Goal: Task Accomplishment & Management: Use online tool/utility

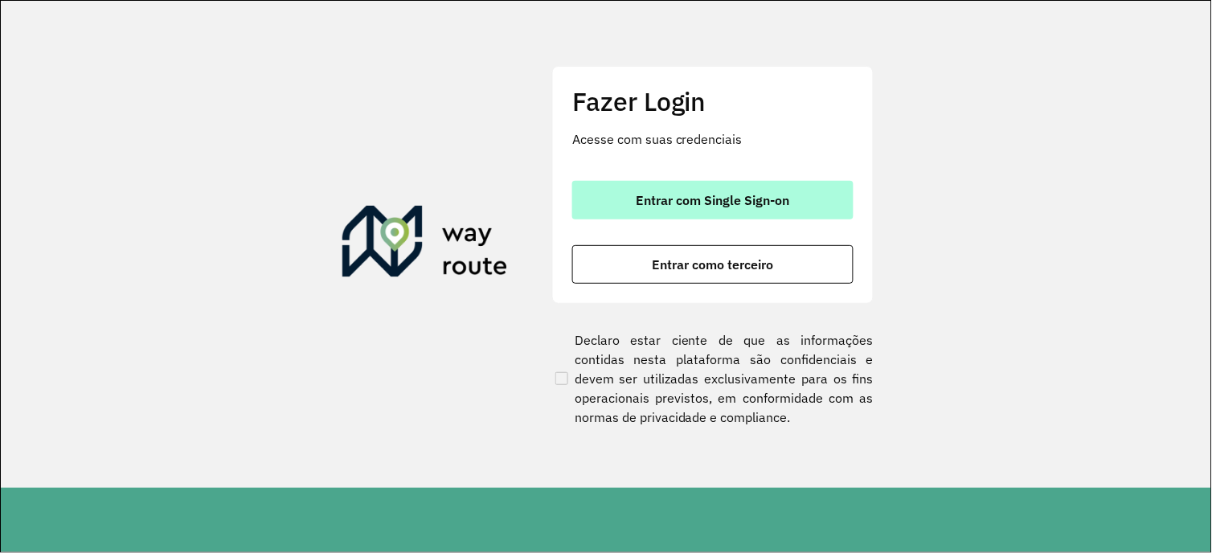
click at [762, 186] on button "Entrar com Single Sign-on" at bounding box center [712, 200] width 281 height 39
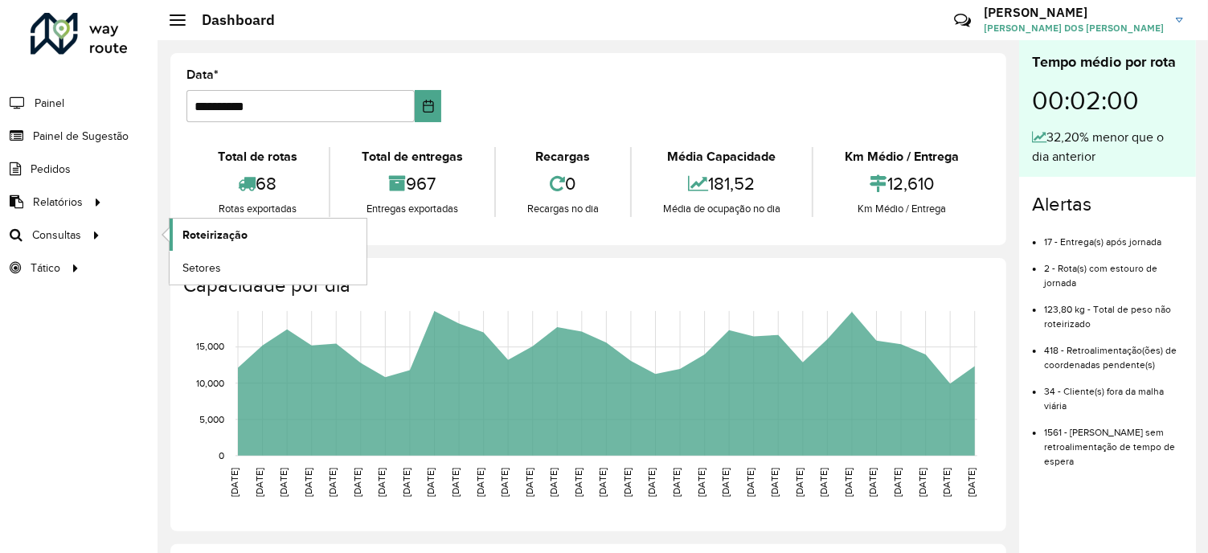
click at [203, 235] on span "Roteirização" at bounding box center [214, 235] width 65 height 17
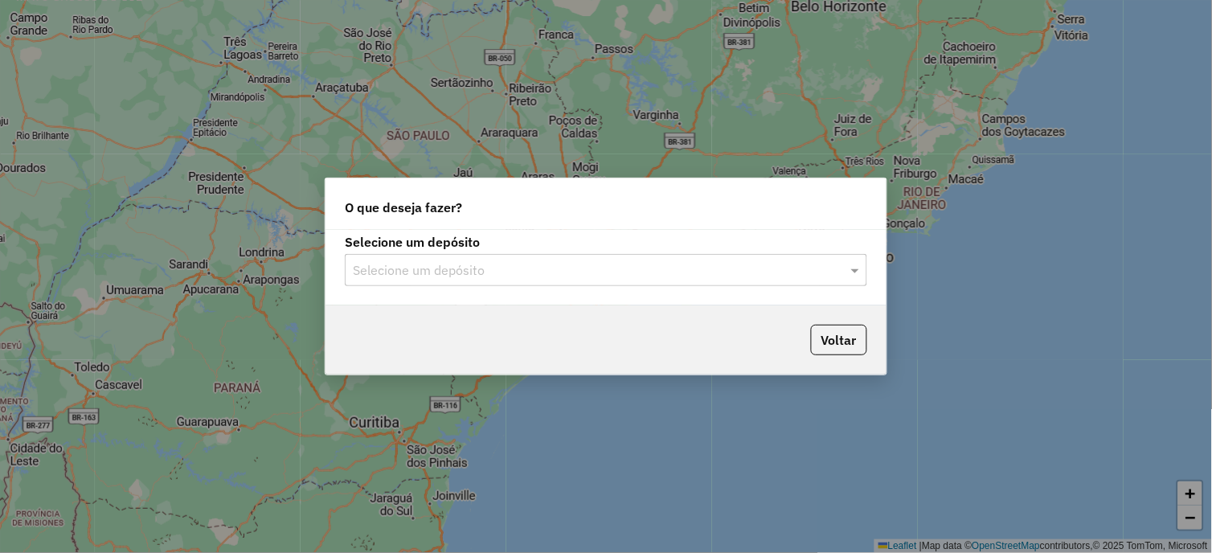
click at [557, 261] on input "text" at bounding box center [590, 270] width 474 height 19
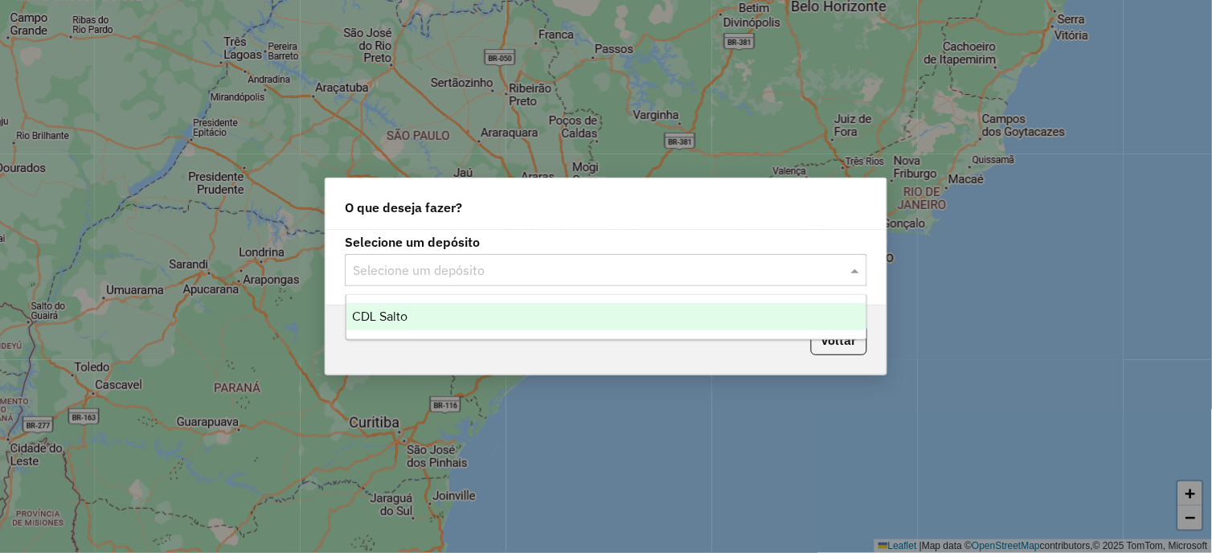
click at [466, 309] on div "CDL Salto" at bounding box center [606, 316] width 521 height 27
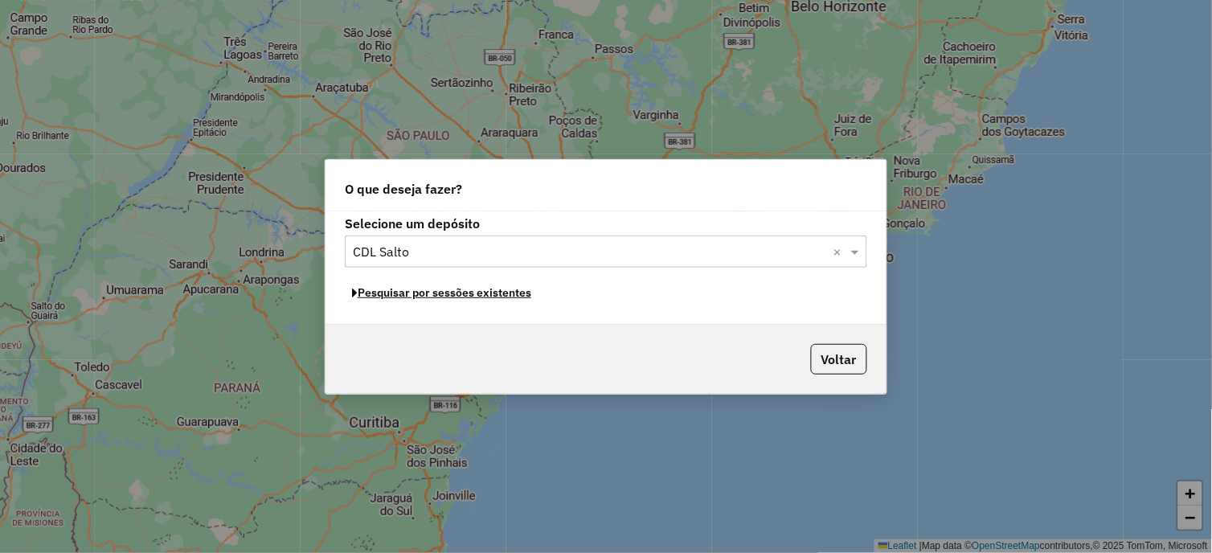
click at [472, 293] on button "Pesquisar por sessões existentes" at bounding box center [442, 293] width 194 height 25
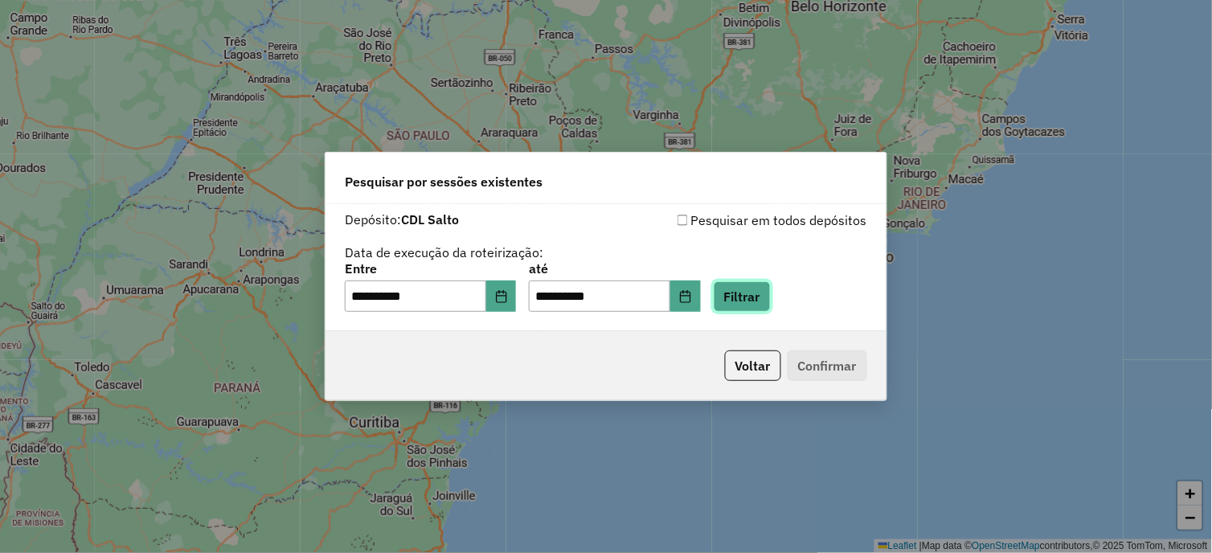
click at [756, 293] on button "Filtrar" at bounding box center [742, 296] width 57 height 31
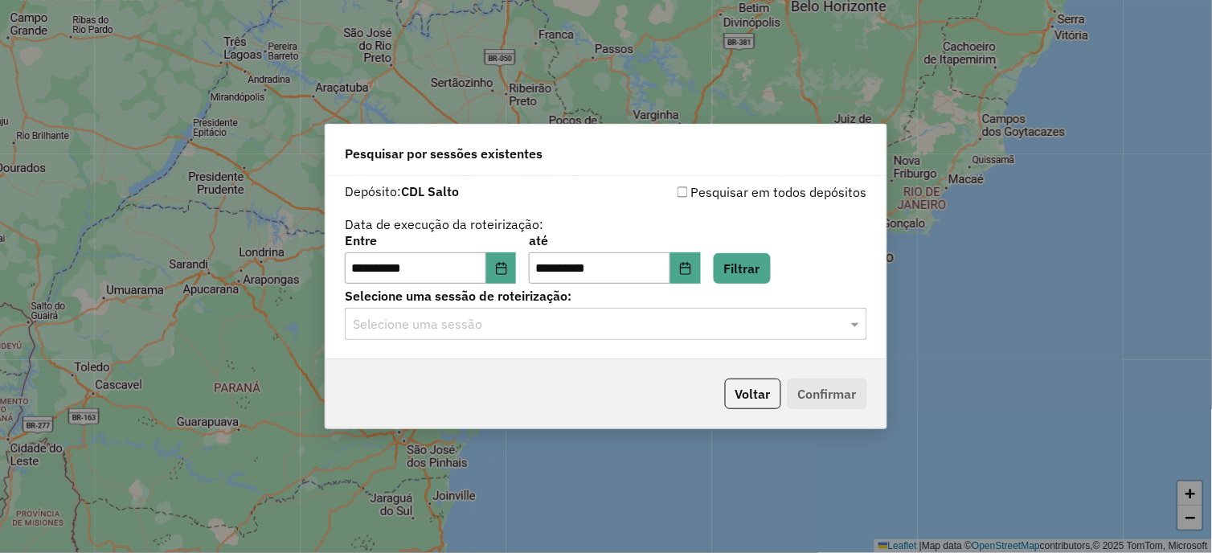
click at [573, 324] on input "text" at bounding box center [590, 324] width 474 height 19
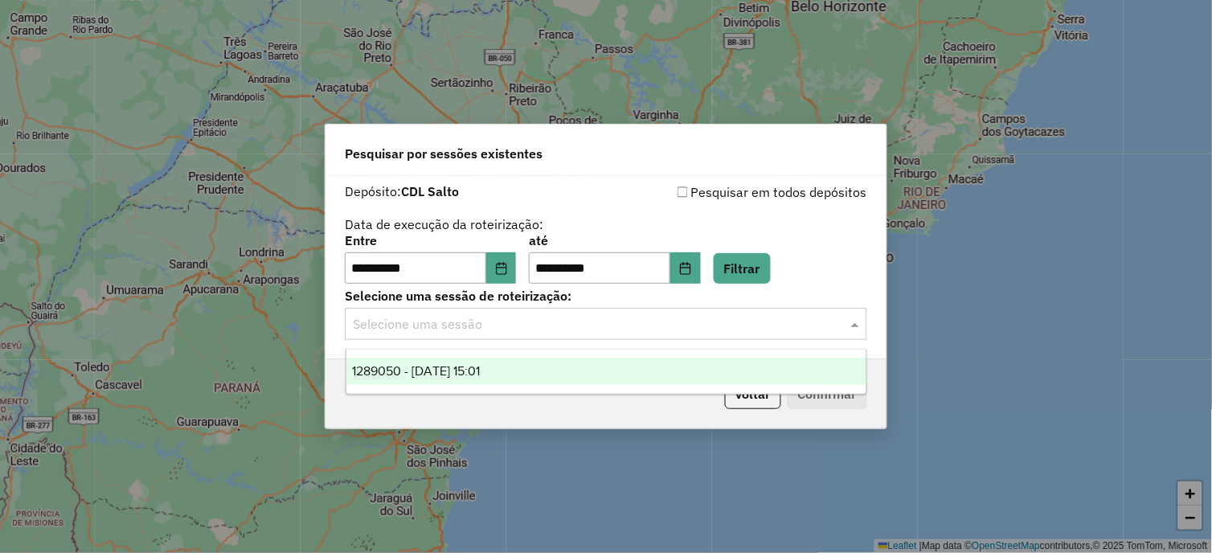
drag, startPoint x: 494, startPoint y: 366, endPoint x: 621, endPoint y: 367, distance: 127.0
click at [481, 366] on span "1289050 - [DATE] 15:01" at bounding box center [417, 371] width 128 height 14
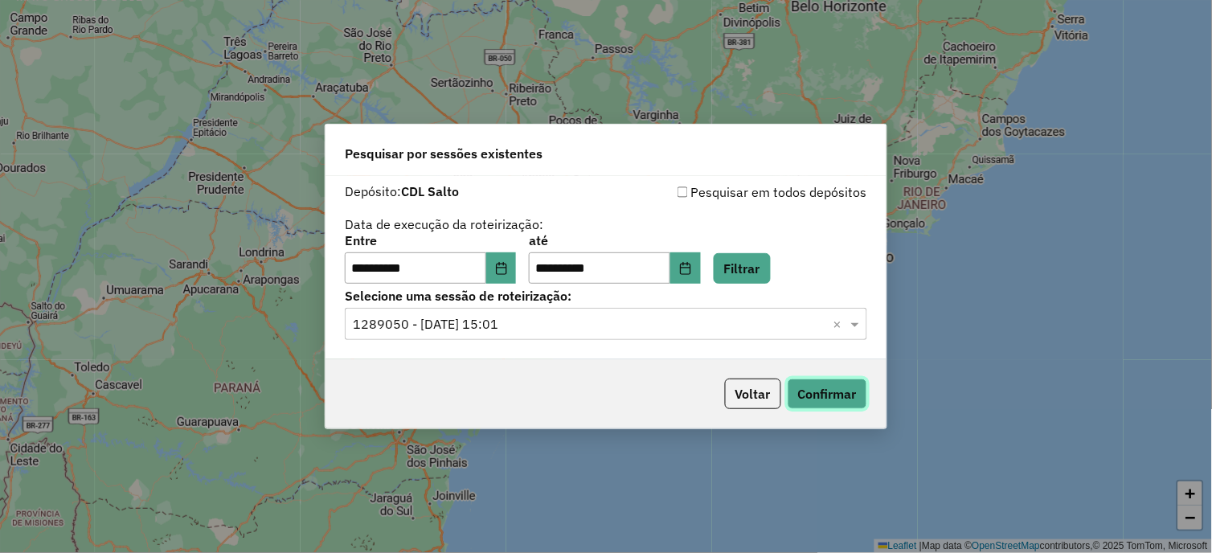
click at [789, 388] on button "Confirmar" at bounding box center [828, 394] width 80 height 31
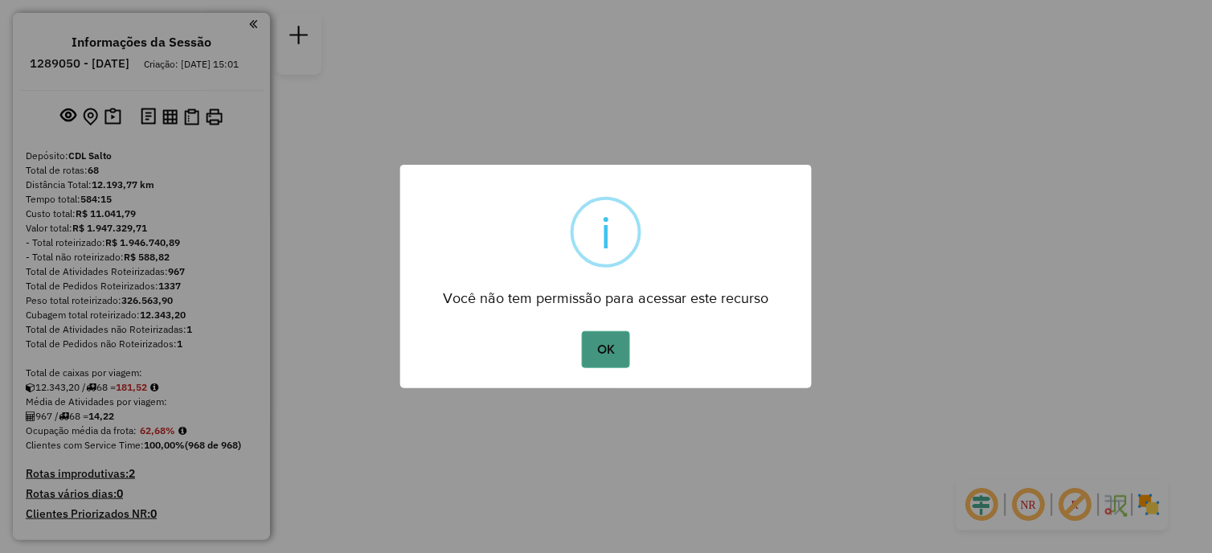
drag, startPoint x: 612, startPoint y: 366, endPoint x: 609, endPoint y: 356, distance: 10.2
click at [609, 358] on button "OK" at bounding box center [605, 349] width 47 height 37
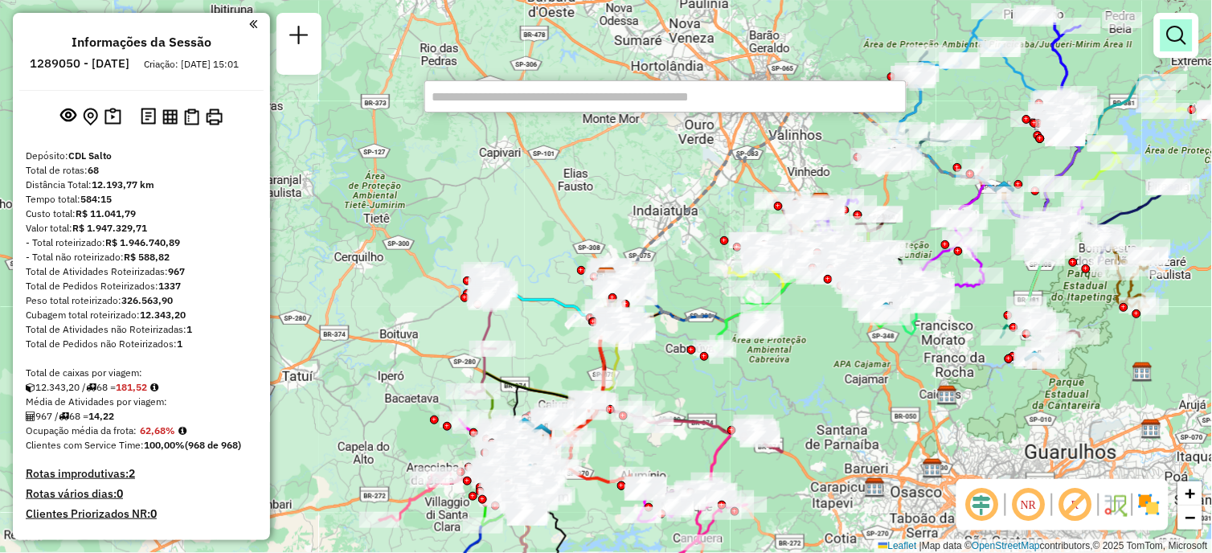
click at [1168, 43] on em at bounding box center [1176, 35] width 19 height 19
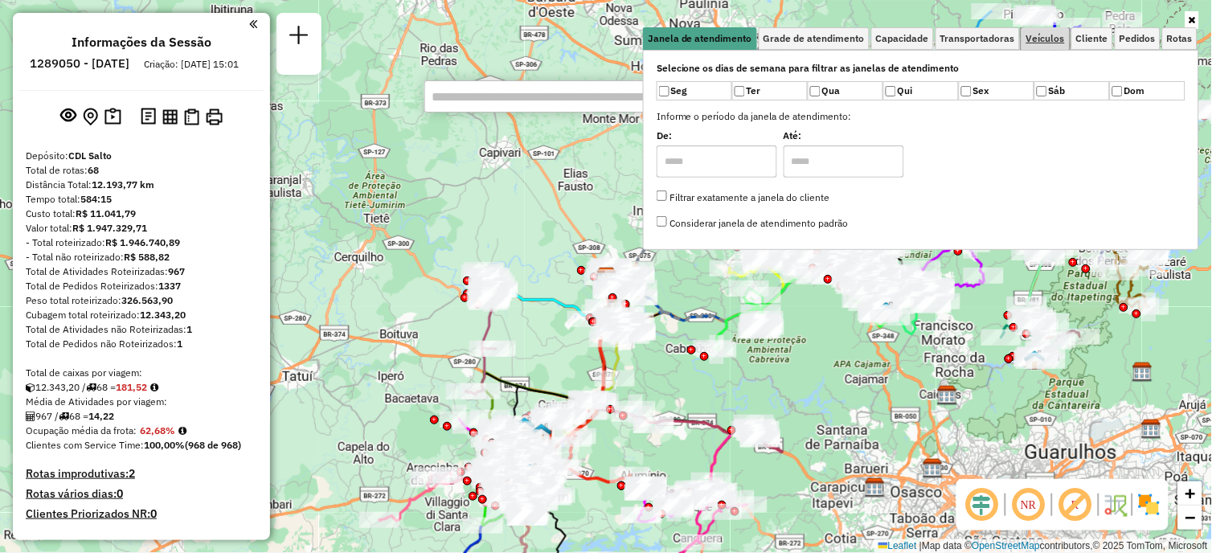
click at [1039, 42] on span "Veículos" at bounding box center [1045, 39] width 39 height 10
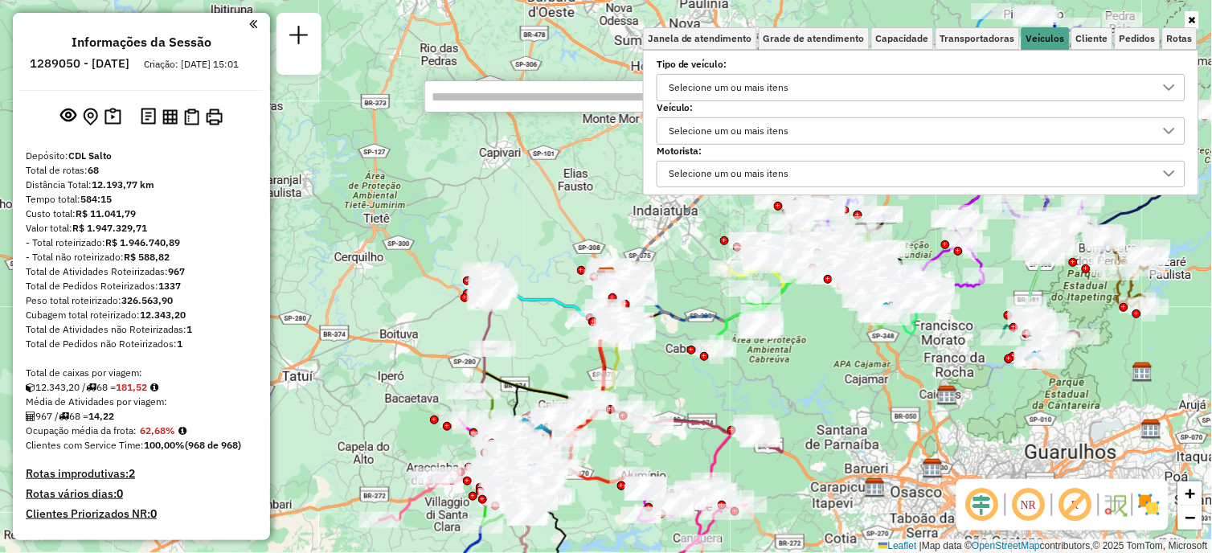
click at [802, 125] on div "Selecione um ou mais itens" at bounding box center [909, 131] width 490 height 26
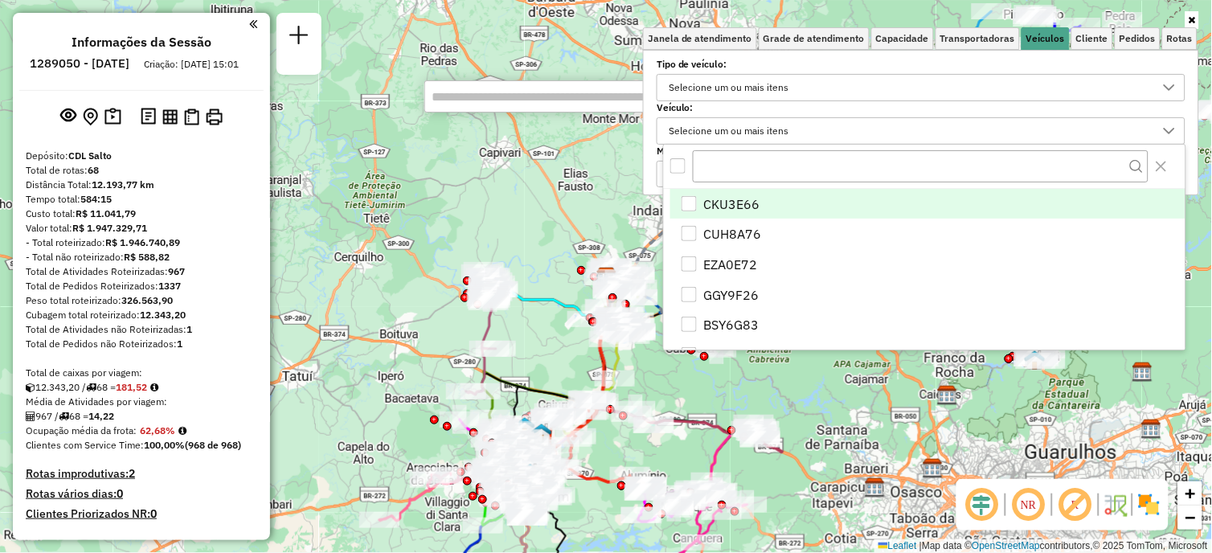
scroll to position [9, 54]
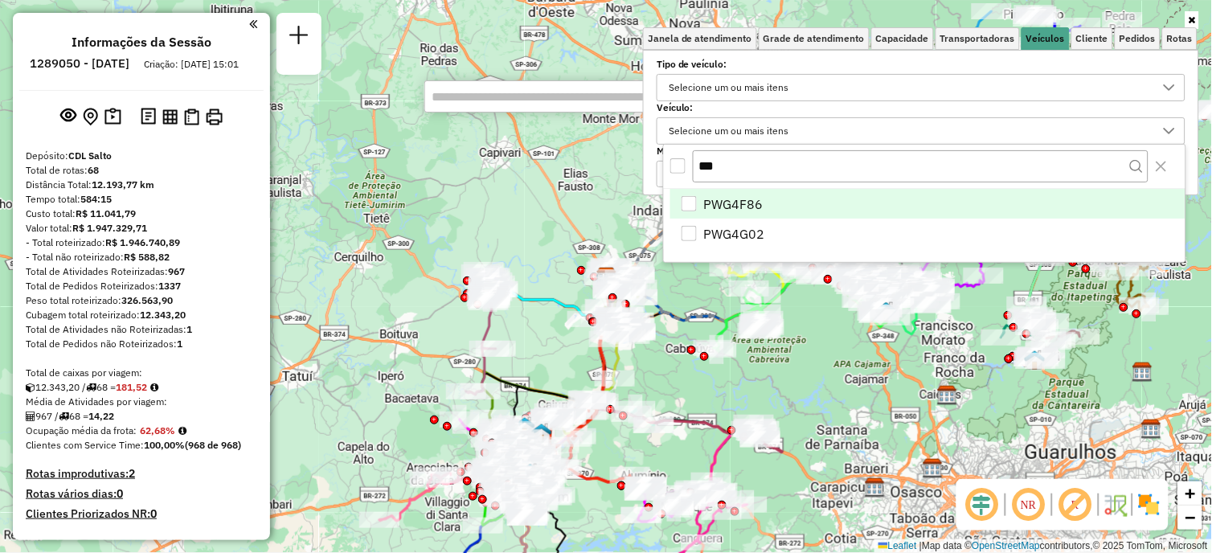
type input "***"
click at [682, 203] on div "PWG4F86" at bounding box center [689, 203] width 15 height 15
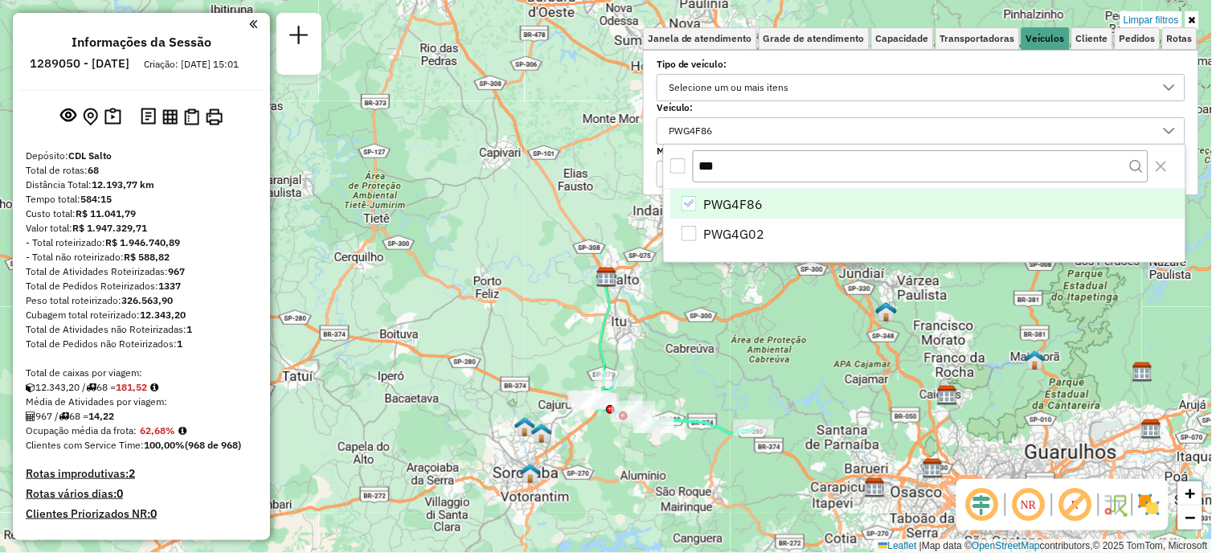
click at [1191, 20] on icon at bounding box center [1192, 20] width 7 height 10
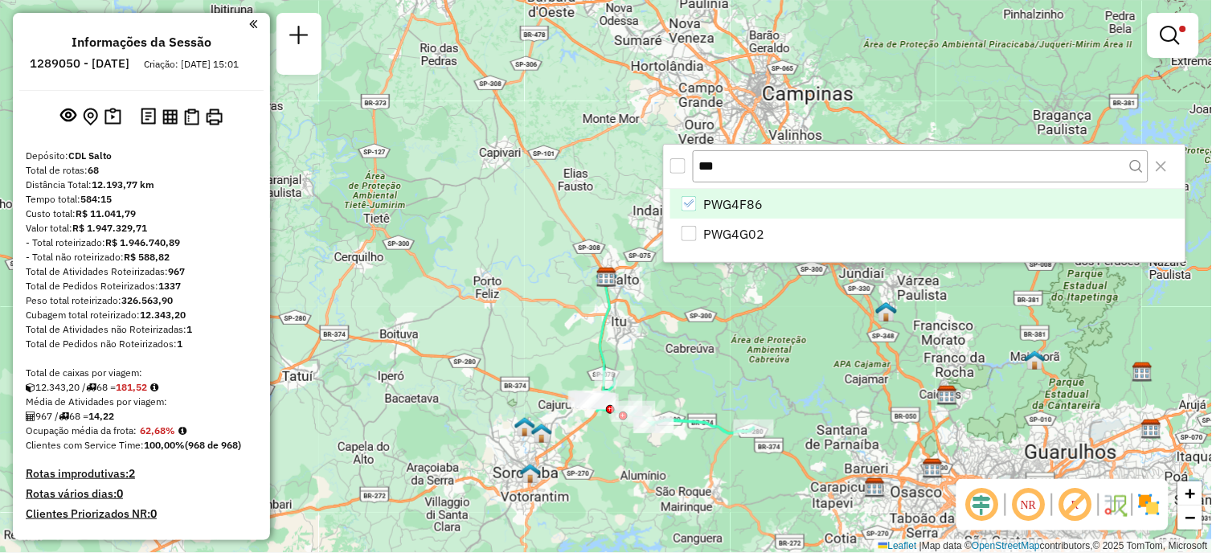
click at [833, 400] on div "Limpar filtros Janela de atendimento Grade de atendimento Capacidade Transporta…" at bounding box center [606, 276] width 1212 height 553
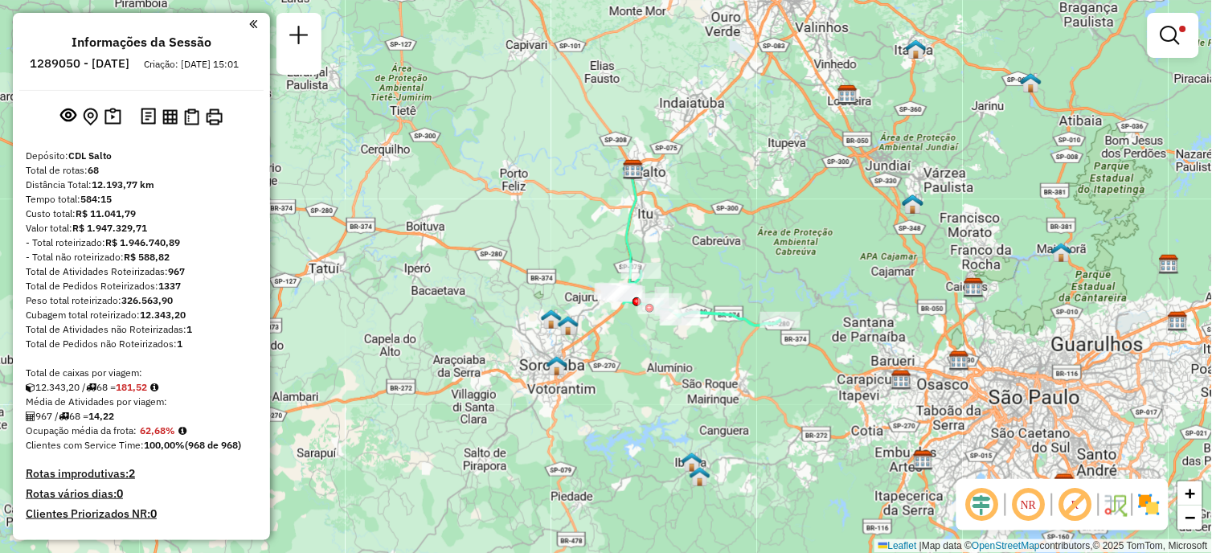
drag, startPoint x: 831, startPoint y: 421, endPoint x: 862, endPoint y: 268, distance: 155.9
click at [862, 268] on div "Limpar filtros Janela de atendimento Grade de atendimento Capacidade Transporta…" at bounding box center [606, 276] width 1212 height 553
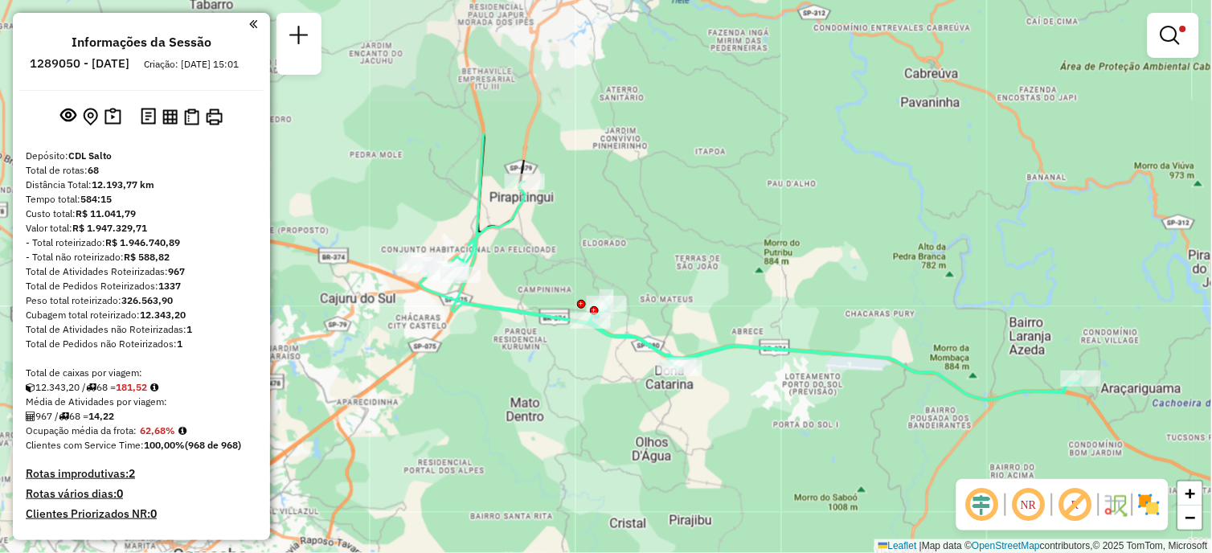
drag, startPoint x: 633, startPoint y: 223, endPoint x: 785, endPoint y: 411, distance: 241.8
click at [785, 411] on div "Limpar filtros Janela de atendimento Grade de atendimento Capacidade Transporta…" at bounding box center [606, 276] width 1212 height 553
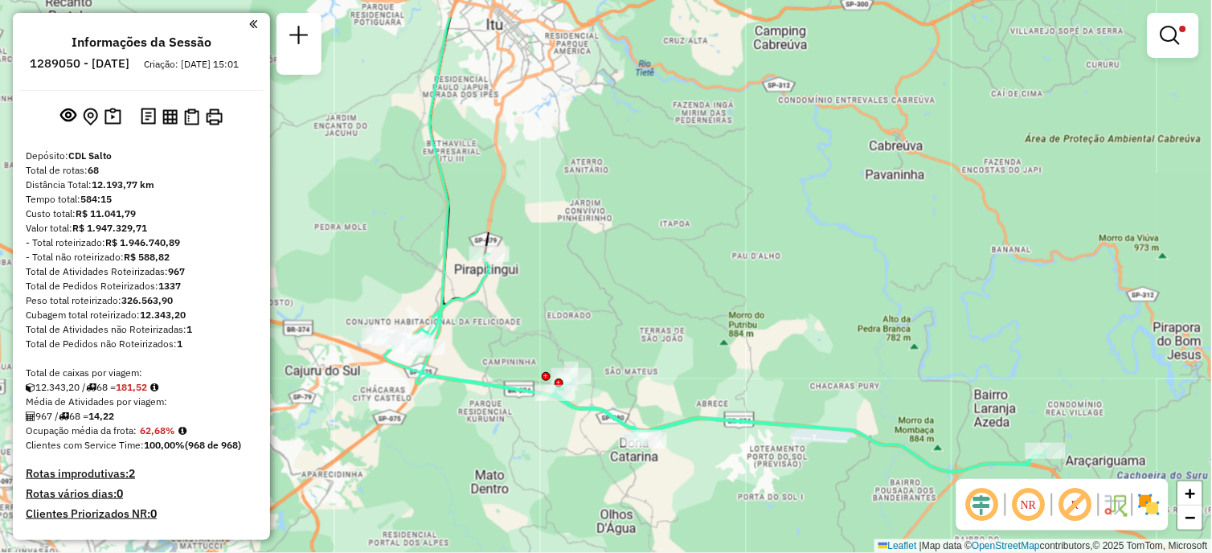
drag, startPoint x: 674, startPoint y: 180, endPoint x: 637, endPoint y: 227, distance: 60.1
click at [637, 227] on div "Limpar filtros Janela de atendimento Grade de atendimento Capacidade Transporta…" at bounding box center [606, 276] width 1212 height 553
click at [663, 426] on icon at bounding box center [714, 362] width 664 height 218
select select "**********"
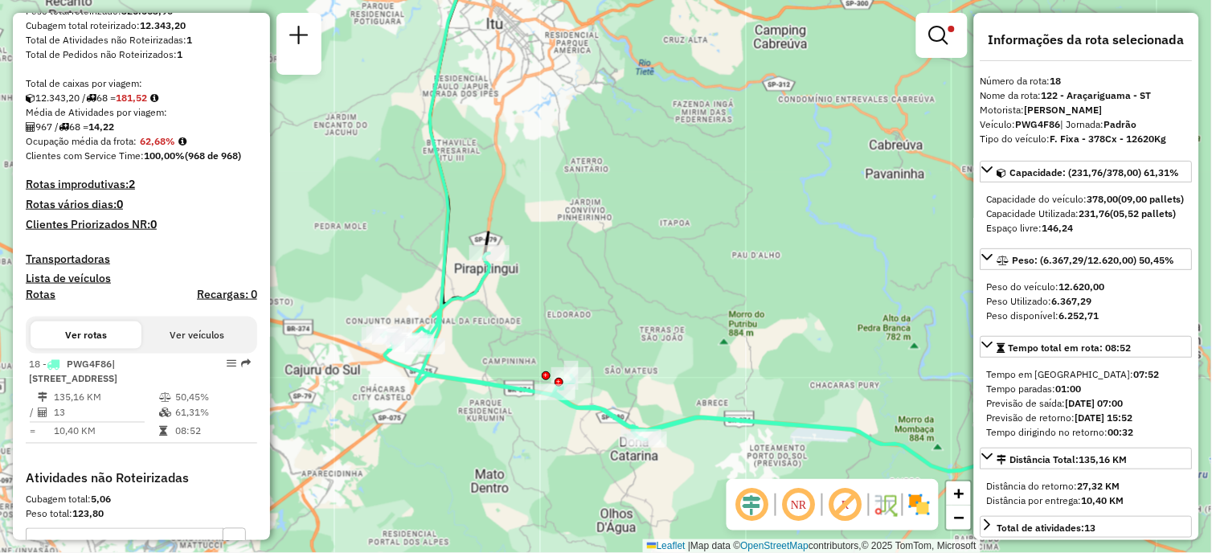
scroll to position [486, 0]
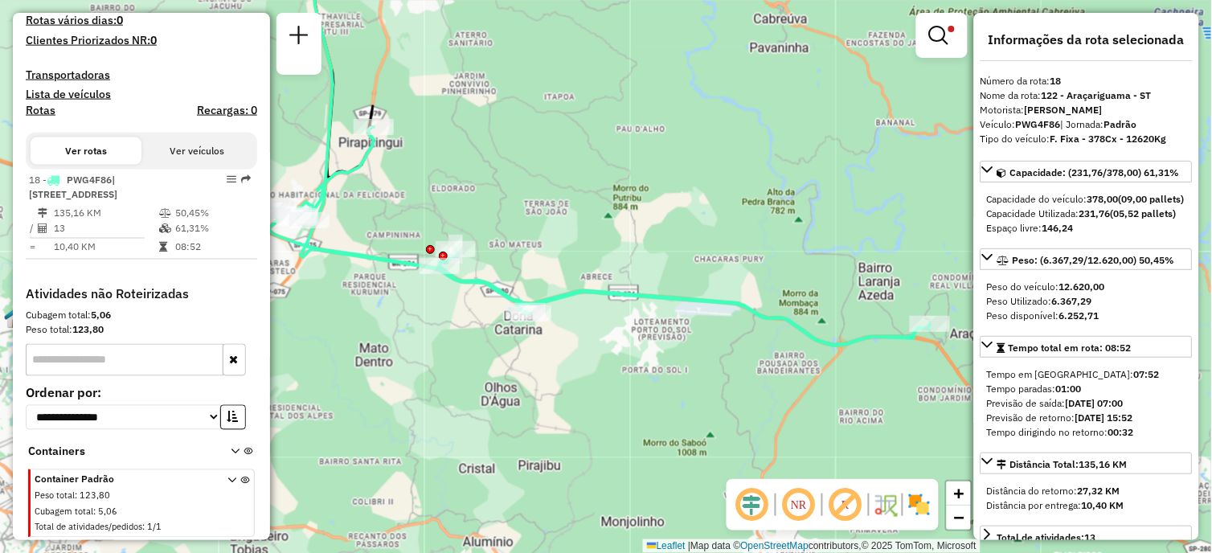
drag, startPoint x: 720, startPoint y: 301, endPoint x: 604, endPoint y: 175, distance: 171.2
click at [604, 175] on div "Limpar filtros Janela de atendimento Grade de atendimento Capacidade Transporta…" at bounding box center [606, 276] width 1212 height 553
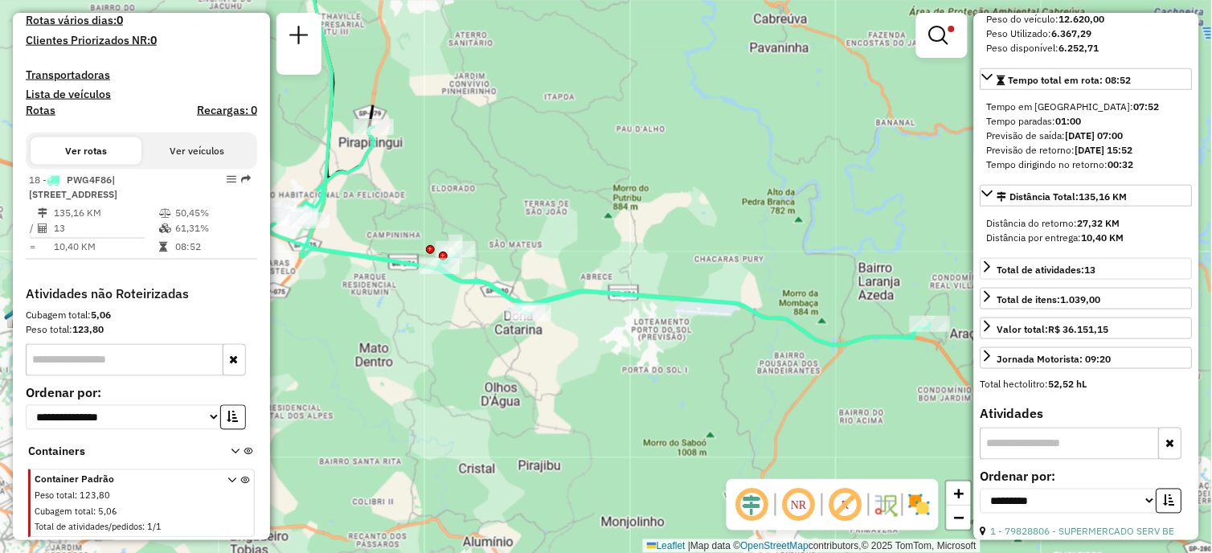
scroll to position [535, 0]
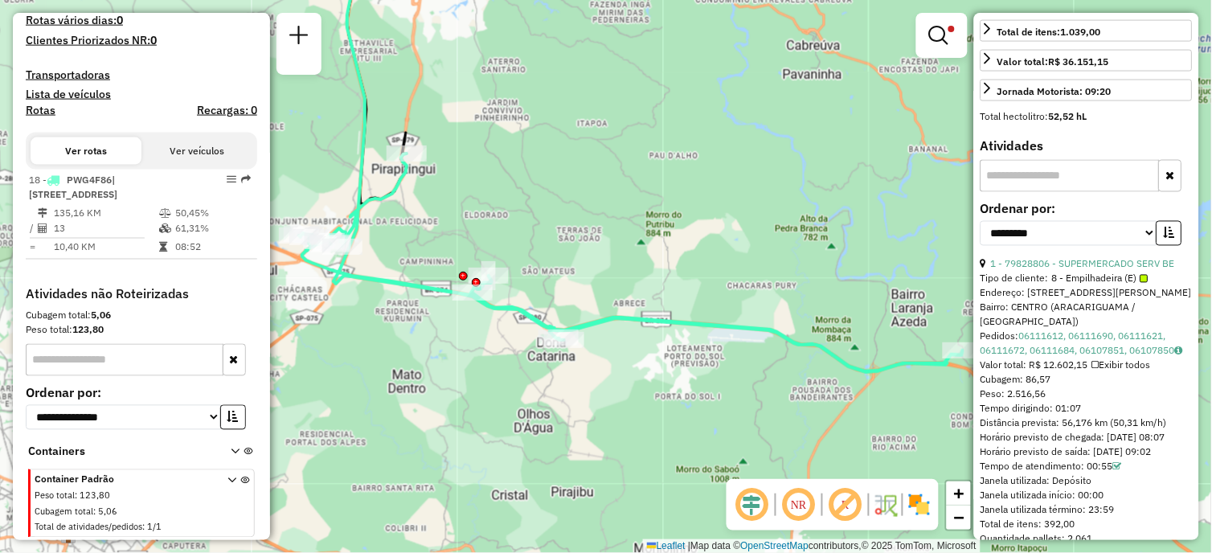
drag, startPoint x: 643, startPoint y: 367, endPoint x: 686, endPoint y: 403, distance: 55.9
click at [686, 403] on div "Limpar filtros Janela de atendimento Grade de atendimento Capacidade Transporta…" at bounding box center [606, 276] width 1212 height 553
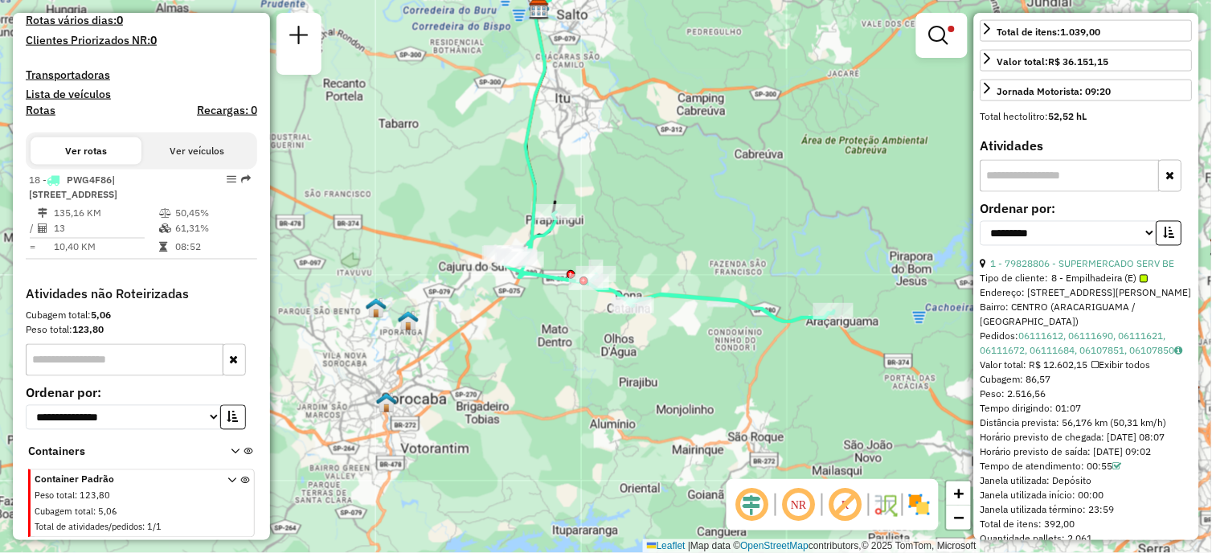
drag, startPoint x: 733, startPoint y: 196, endPoint x: 725, endPoint y: 229, distance: 33.9
click at [725, 229] on div "Limpar filtros Janela de atendimento Grade de atendimento Capacidade Transporta…" at bounding box center [606, 276] width 1212 height 553
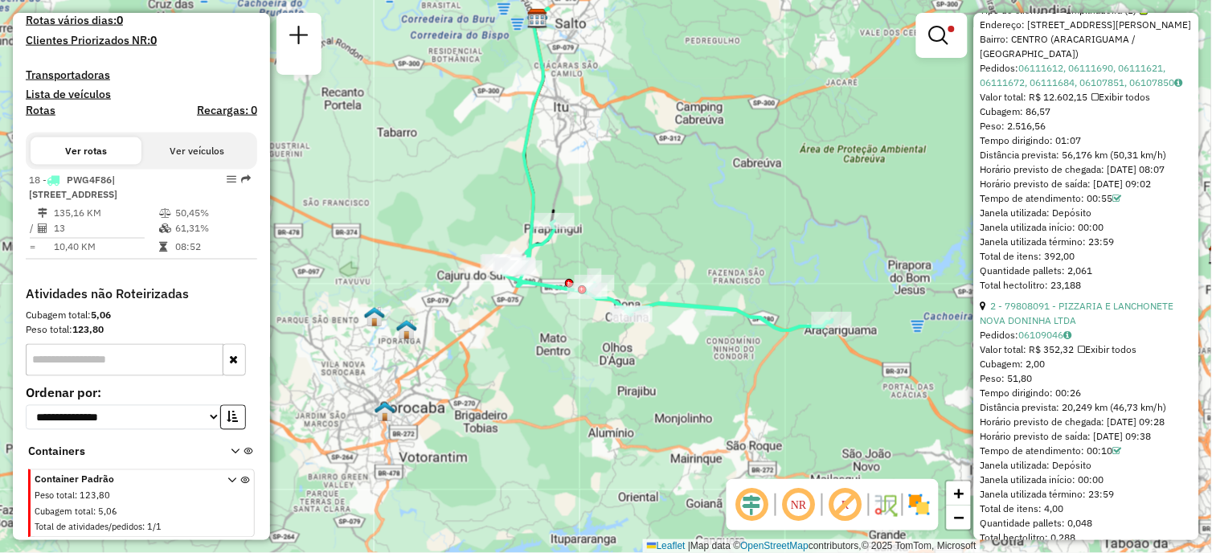
scroll to position [714, 0]
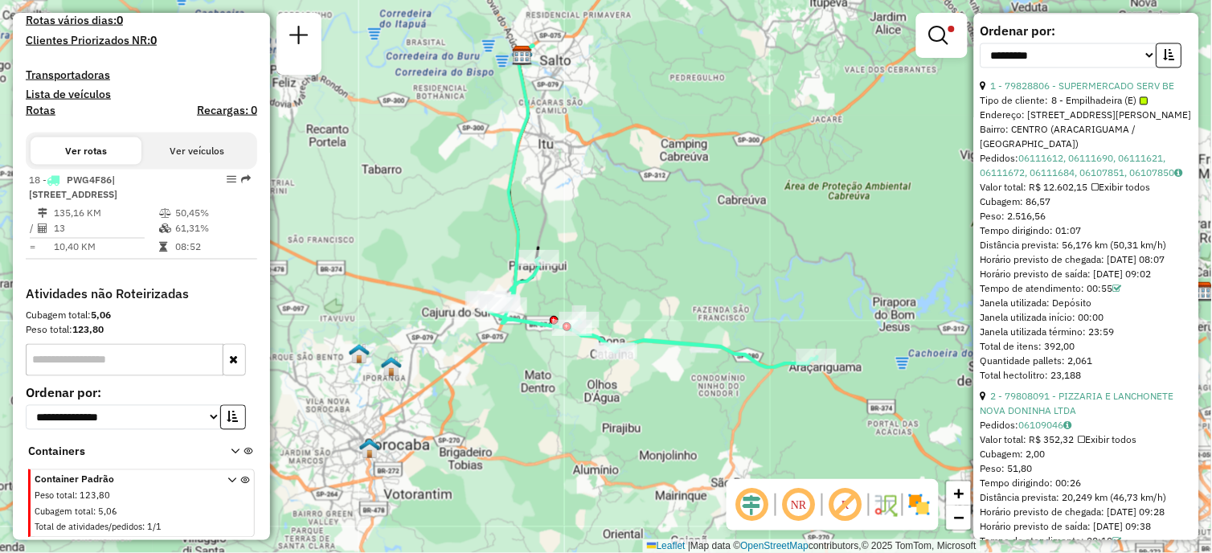
drag, startPoint x: 742, startPoint y: 217, endPoint x: 724, endPoint y: 251, distance: 38.1
click at [724, 251] on div "Limpar filtros Janela de atendimento Grade de atendimento Capacidade Transporta…" at bounding box center [606, 276] width 1212 height 553
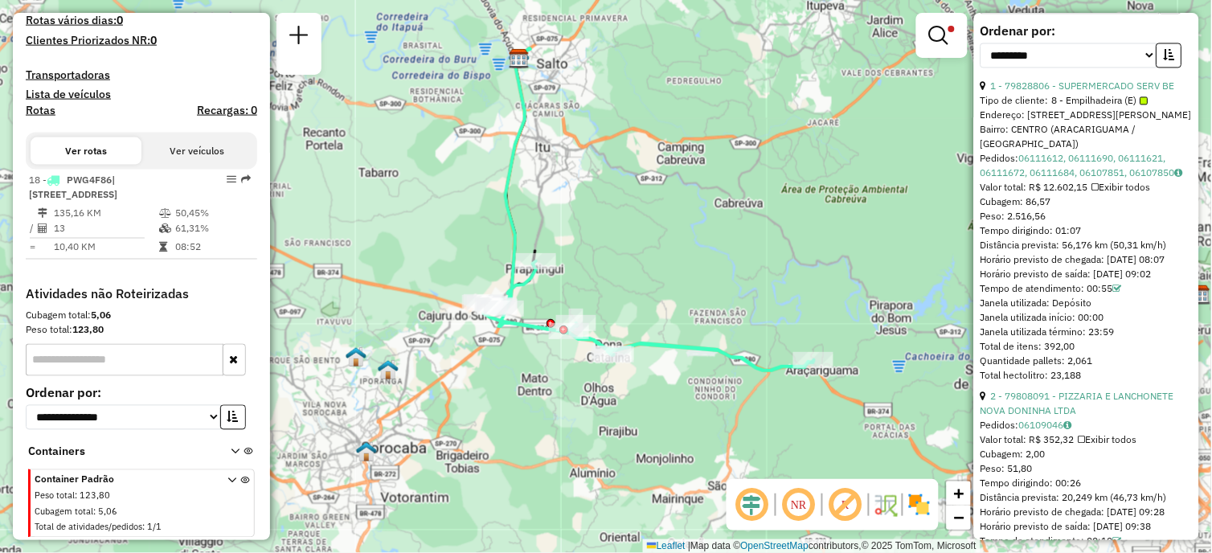
scroll to position [625, 0]
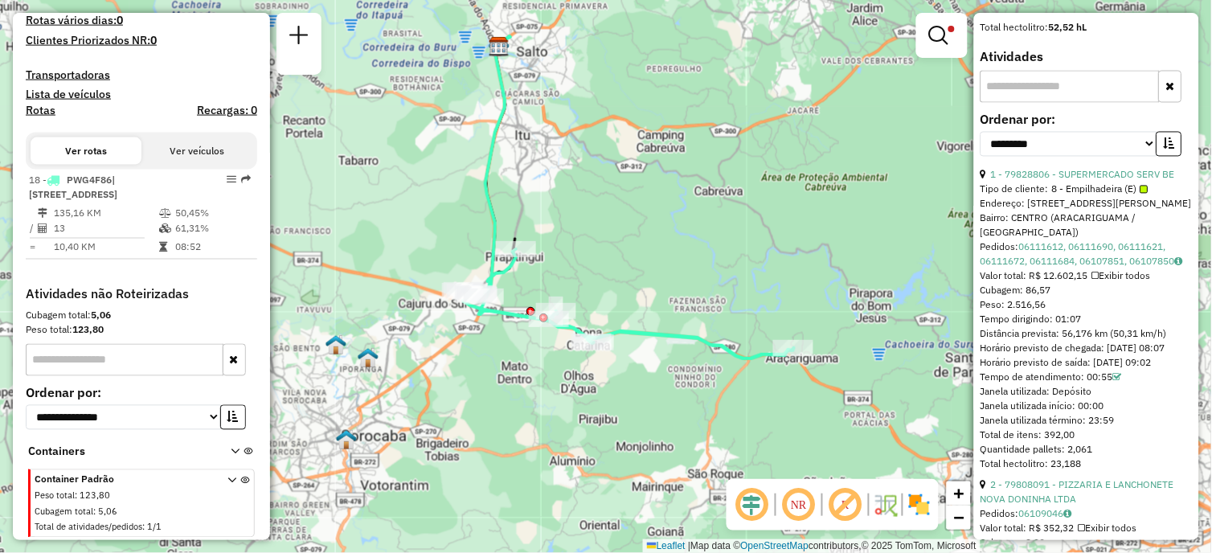
drag, startPoint x: 721, startPoint y: 332, endPoint x: 701, endPoint y: 320, distance: 23.4
click at [701, 320] on div "Limpar filtros Janela de atendimento Grade de atendimento Capacidade Transporta…" at bounding box center [606, 276] width 1212 height 553
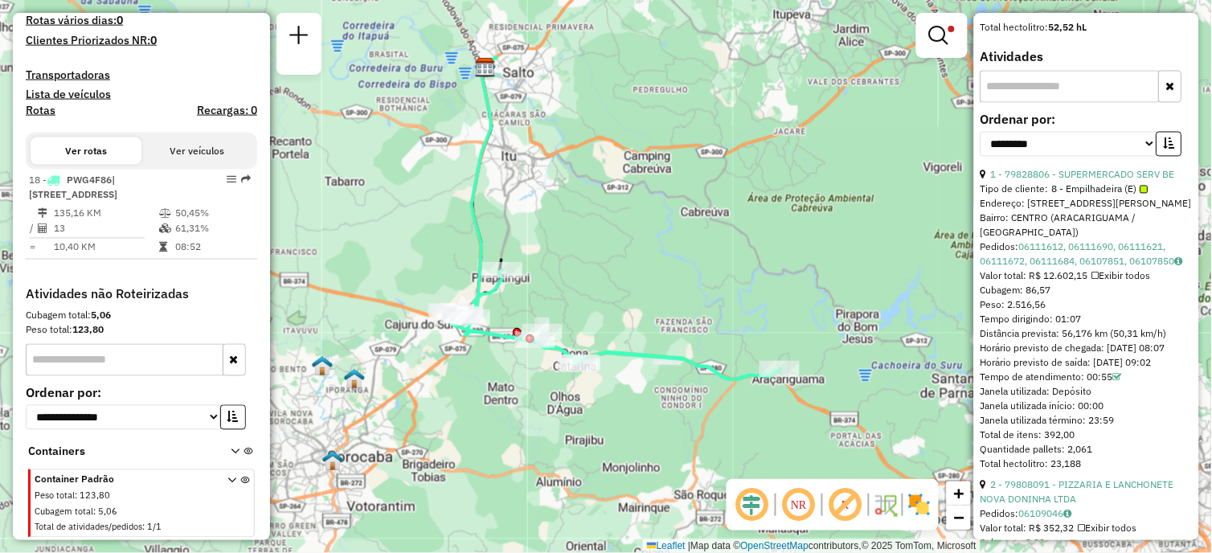
drag, startPoint x: 661, startPoint y: 260, endPoint x: 647, endPoint y: 282, distance: 25.6
click at [647, 282] on div "Limpar filtros Janela de atendimento Grade de atendimento Capacidade Transporta…" at bounding box center [606, 276] width 1212 height 553
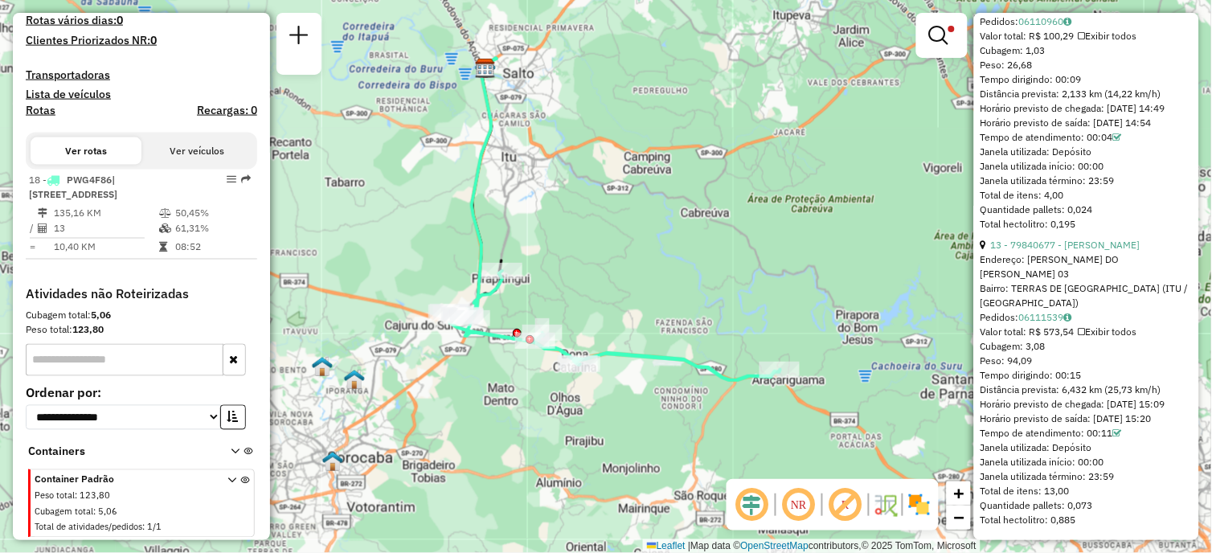
scroll to position [3765, 0]
